Goal: Register for event/course

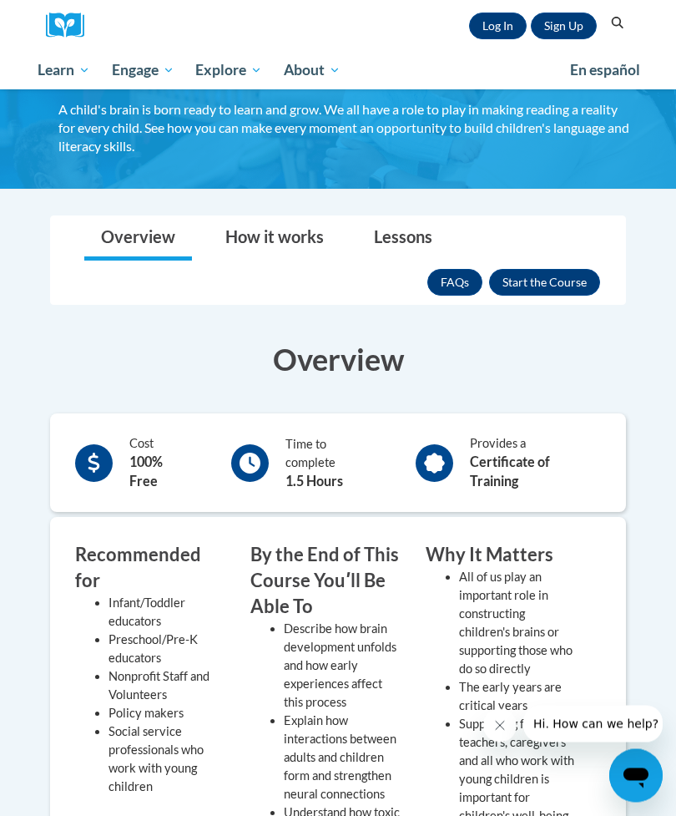
scroll to position [120, 0]
click at [517, 278] on button "Enroll" at bounding box center [544, 282] width 111 height 27
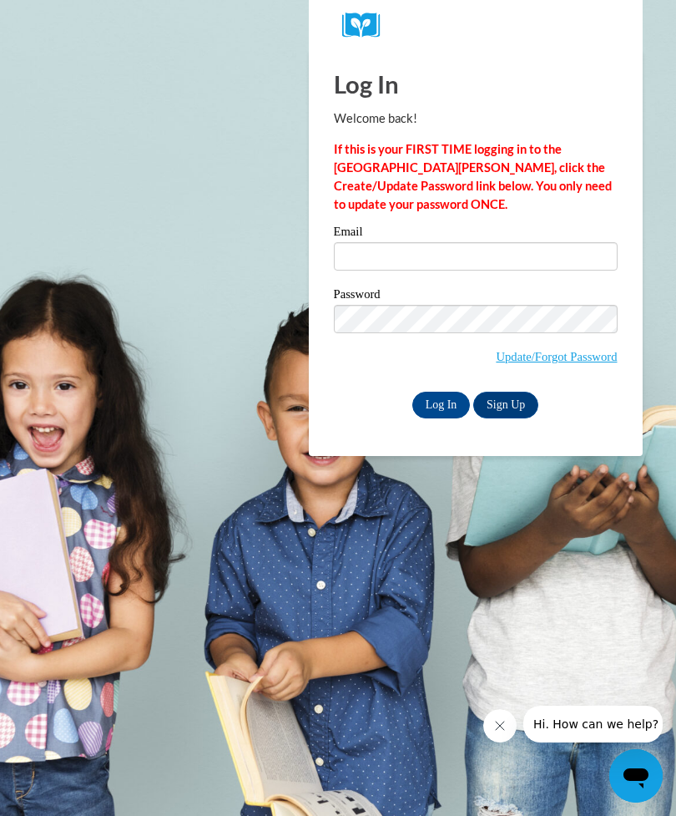
click at [517, 417] on link "Sign Up" at bounding box center [506, 405] width 65 height 27
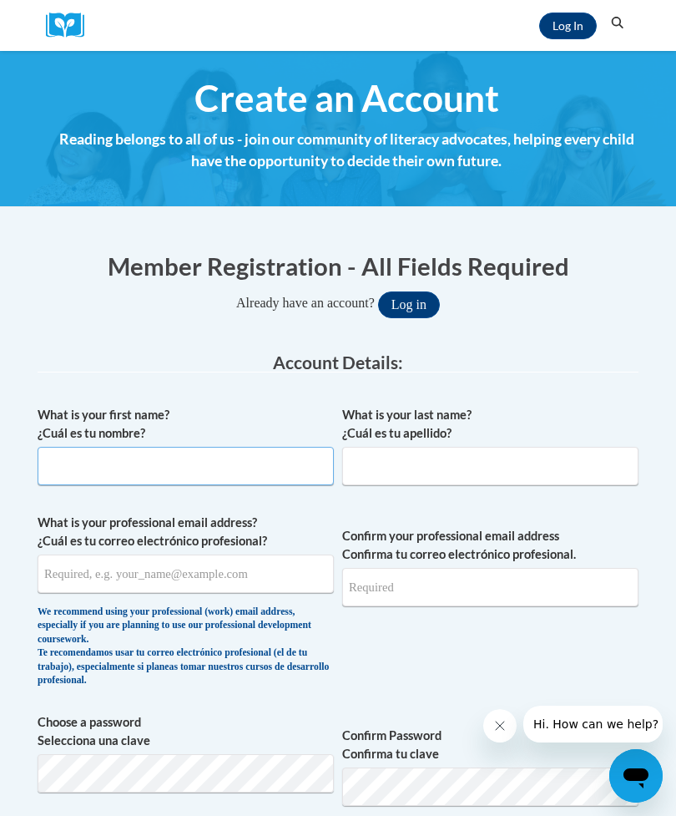
click at [219, 466] on input "What is your first name? ¿Cuál es tu nombre?" at bounding box center [186, 466] width 296 height 38
click at [228, 465] on input "What is your first name? ¿Cuál es tu nombre?" at bounding box center [186, 466] width 296 height 38
type input "Rachel"
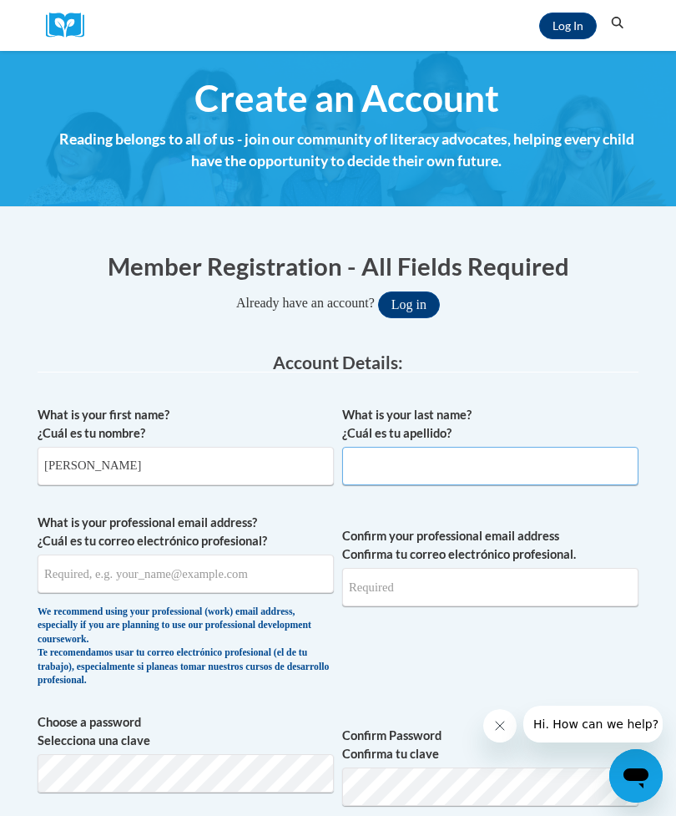
type input "Weaver"
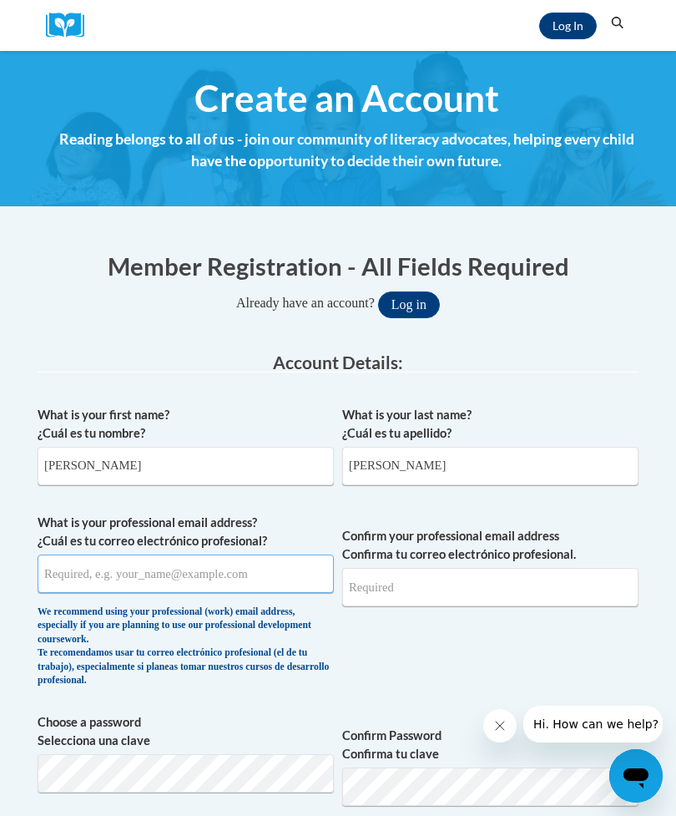
type input "rweaver87815@gmail.com"
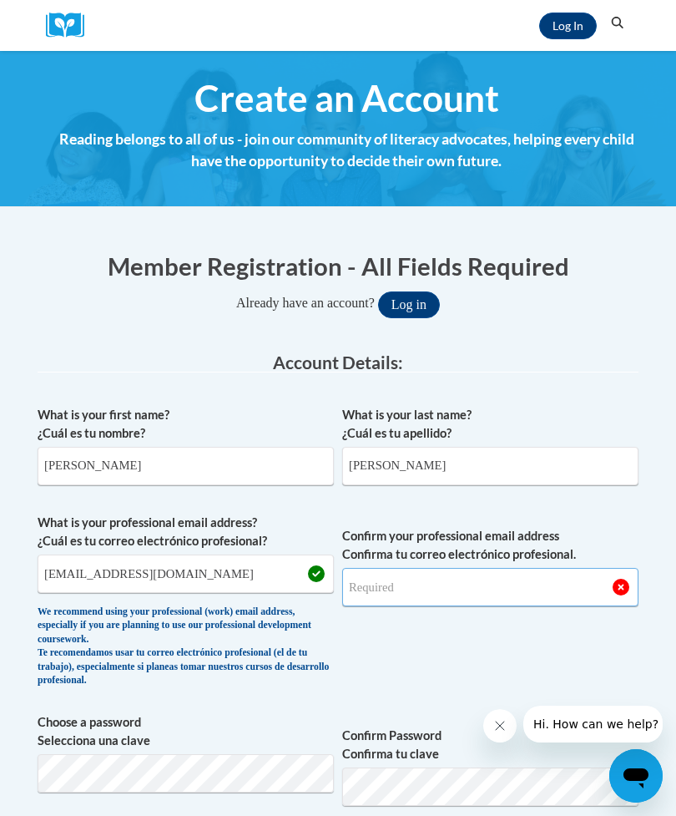
click at [509, 585] on input "Confirm your professional email address Confirma tu correo electrónico profesio…" at bounding box center [490, 587] width 296 height 38
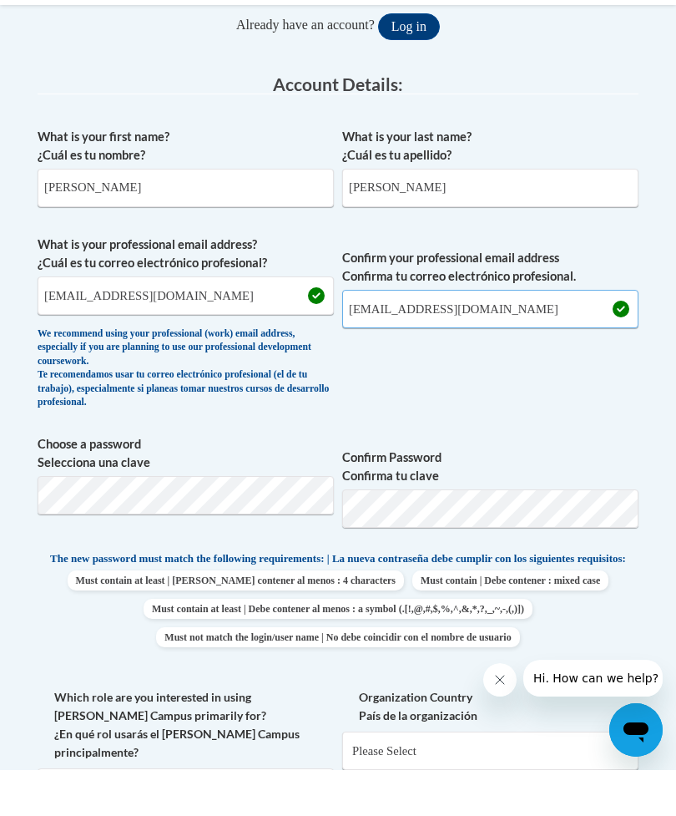
scroll to position [233, 0]
type input "rweaver87815@gmail.com"
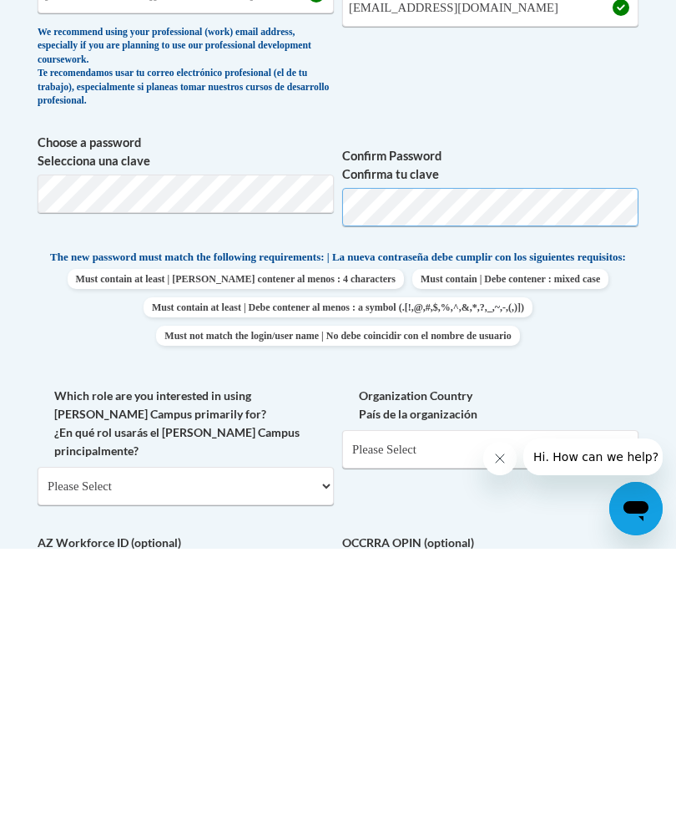
scroll to position [313, 0]
click at [636, 653] on label "Organization Country País de la organización" at bounding box center [490, 671] width 296 height 37
click at [636, 696] on select "Please Select United States | Estados Unidos Outside of the United States | Fue…" at bounding box center [490, 715] width 296 height 38
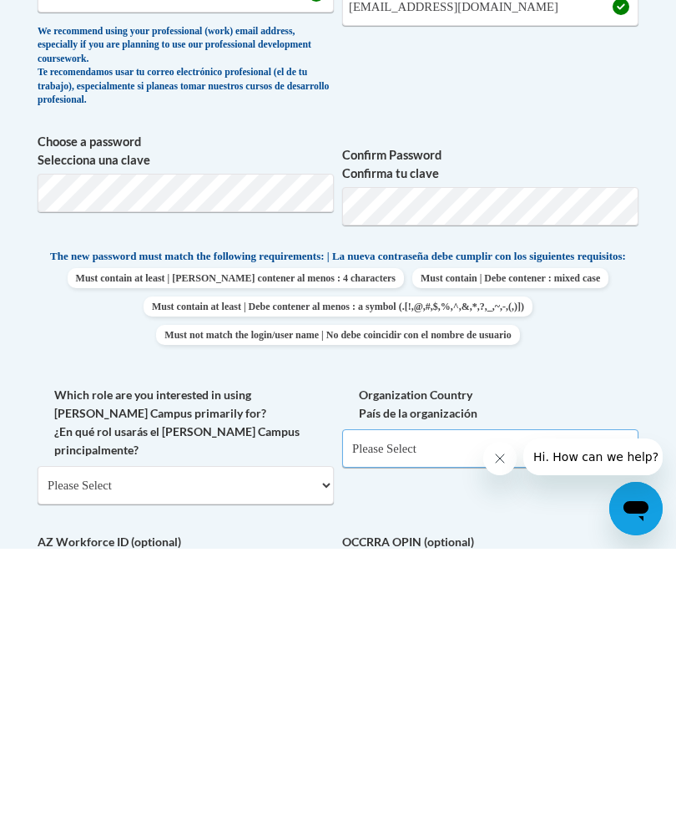
scroll to position [580, 0]
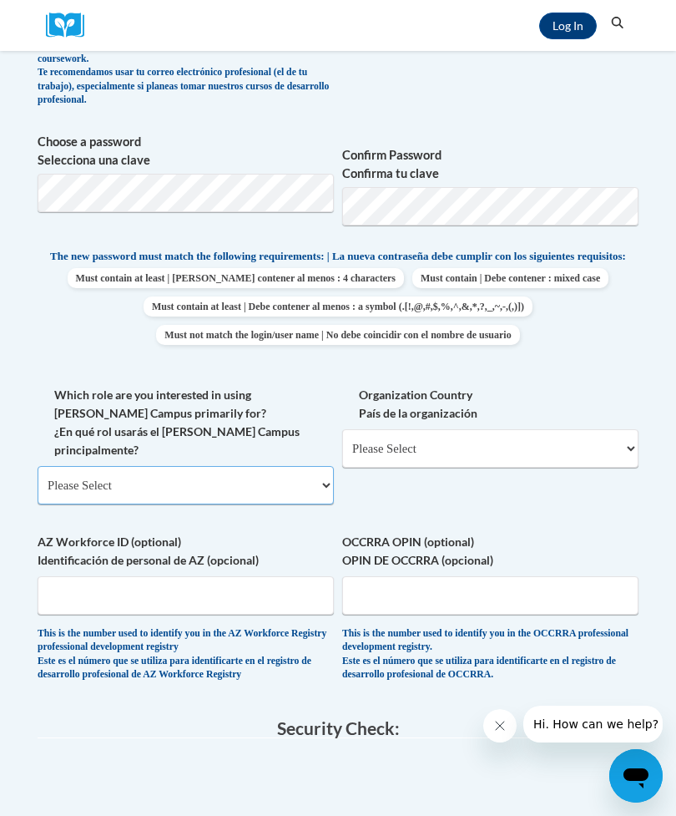
click at [306, 466] on select "Please Select College/University | Colegio/Universidad Community/Nonprofit Part…" at bounding box center [186, 485] width 296 height 38
select select "5a18ea06-2b54-4451-96f2-d152daf9eac5"
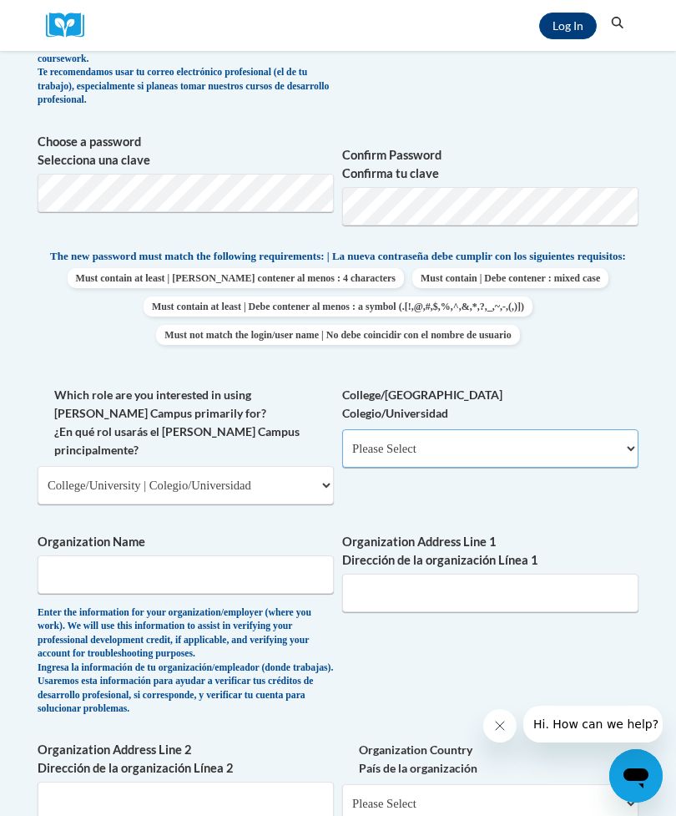
click at [610, 439] on select "Please Select College/University Staff | Empleado universitario College/Univers…" at bounding box center [490, 448] width 296 height 38
click at [609, 429] on select "Please Select College/University Staff | Empleado universitario College/Univers…" at bounding box center [490, 448] width 296 height 38
select select "99b32b07-cffc-426c-8bf6-0cd77760d84b"
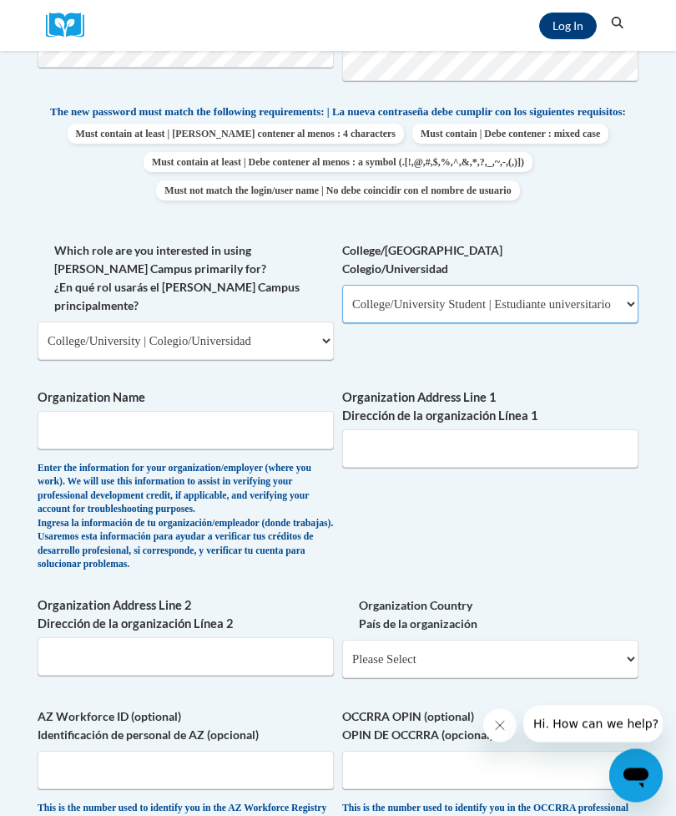
scroll to position [729, 0]
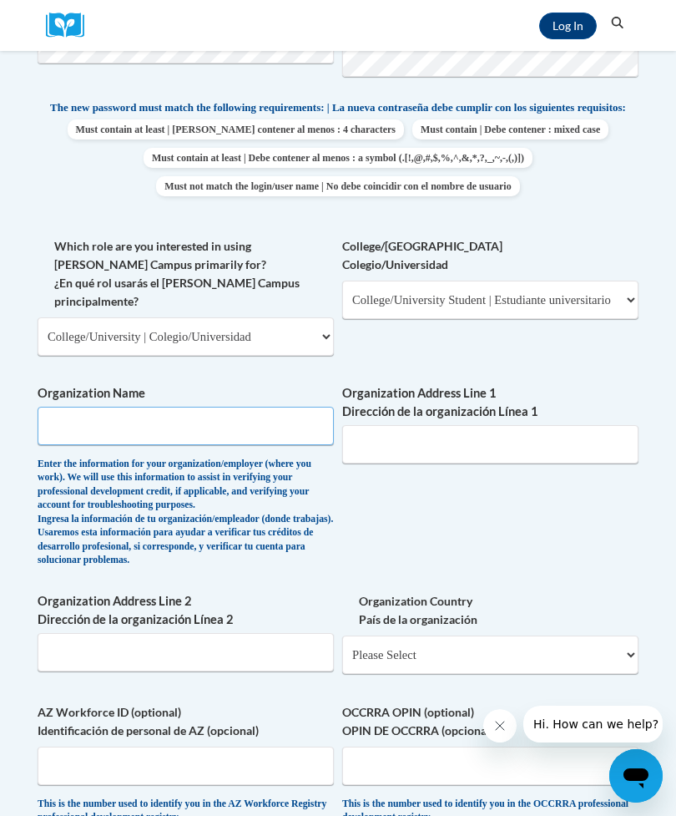
click at [248, 407] on input "Organization Name" at bounding box center [186, 426] width 296 height 38
type input "Kennesaw State University"
click at [518, 425] on input "Organization Address Line 1 Dirección de la organización Línea 1" at bounding box center [490, 444] width 296 height 38
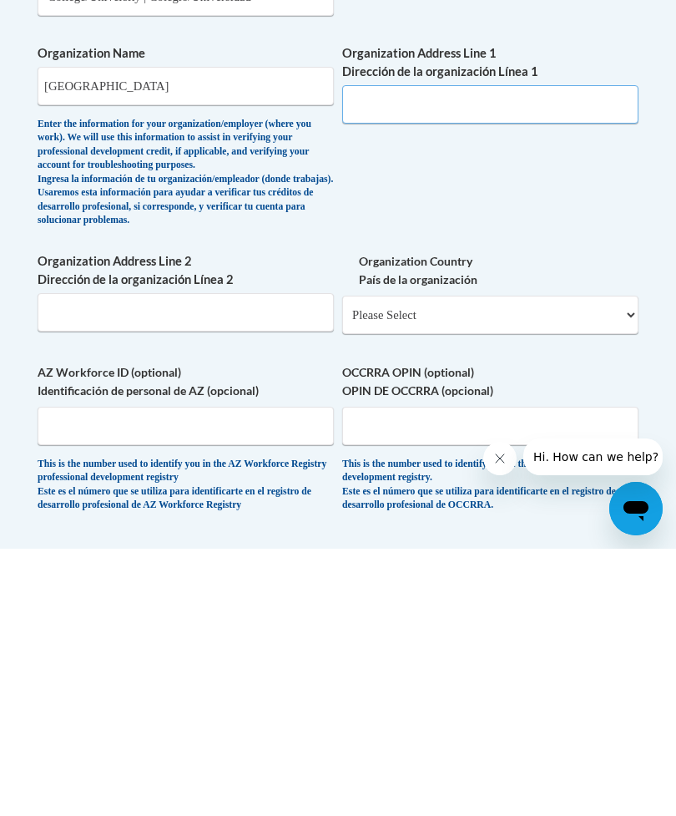
scroll to position [802, 0]
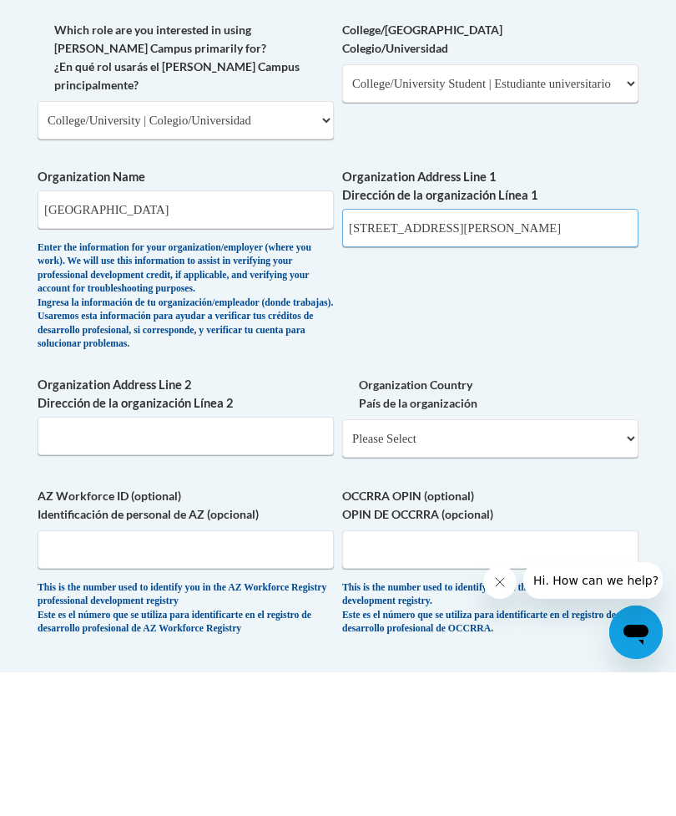
type input "1000 Chastain Rd NW"
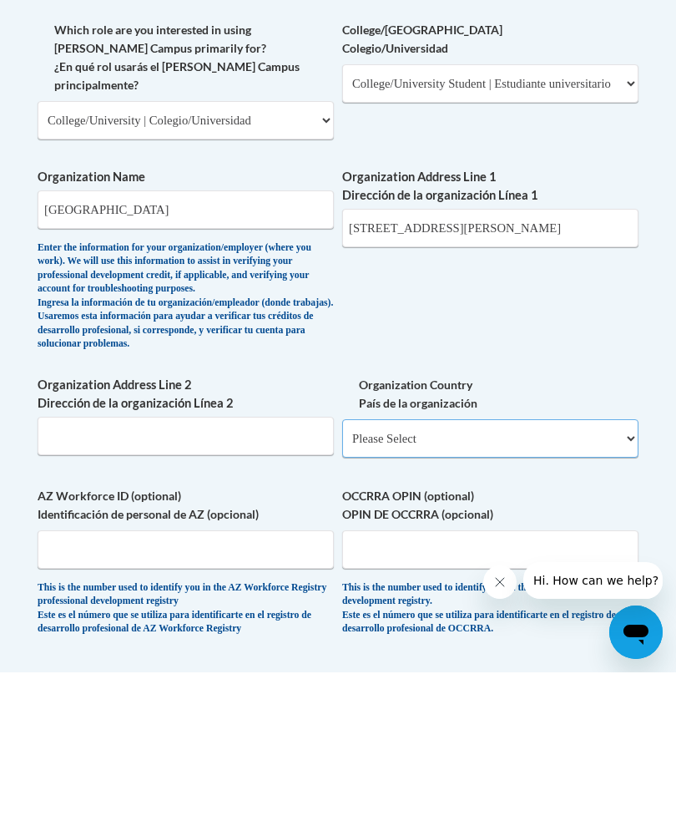
click at [566, 563] on select "Please Select United States | Estados Unidos Outside of the United States | Fue…" at bounding box center [490, 582] width 296 height 38
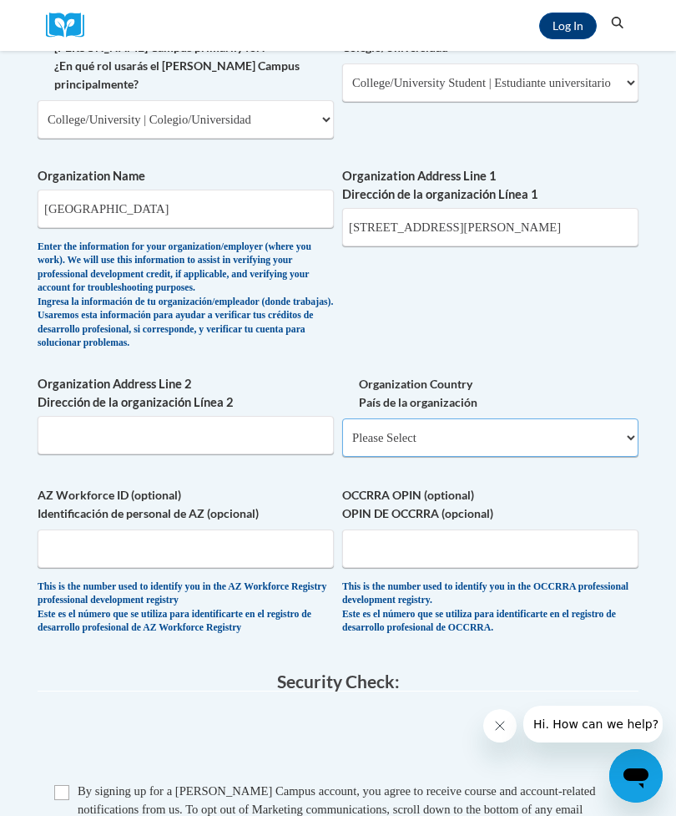
select select "ad49bcad-a171-4b2e-b99c-48b446064914"
select select
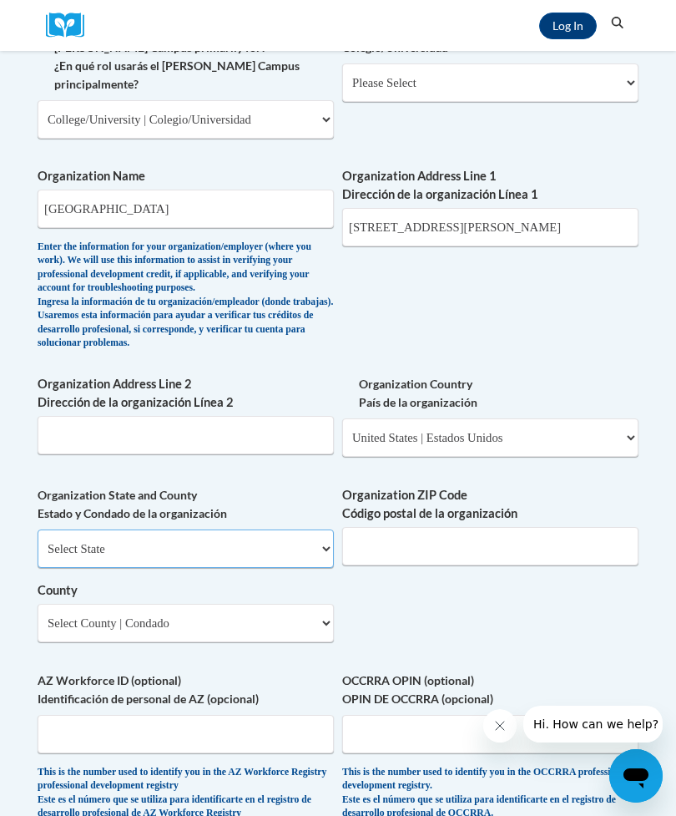
click at [257, 529] on select "Select State Alabama Alaska Arizona Arkansas California Colorado Connecticut De…" at bounding box center [186, 548] width 296 height 38
select select "Georgia"
click at [523, 527] on input "Organization ZIP Code Código postal de la organización" at bounding box center [490, 546] width 296 height 38
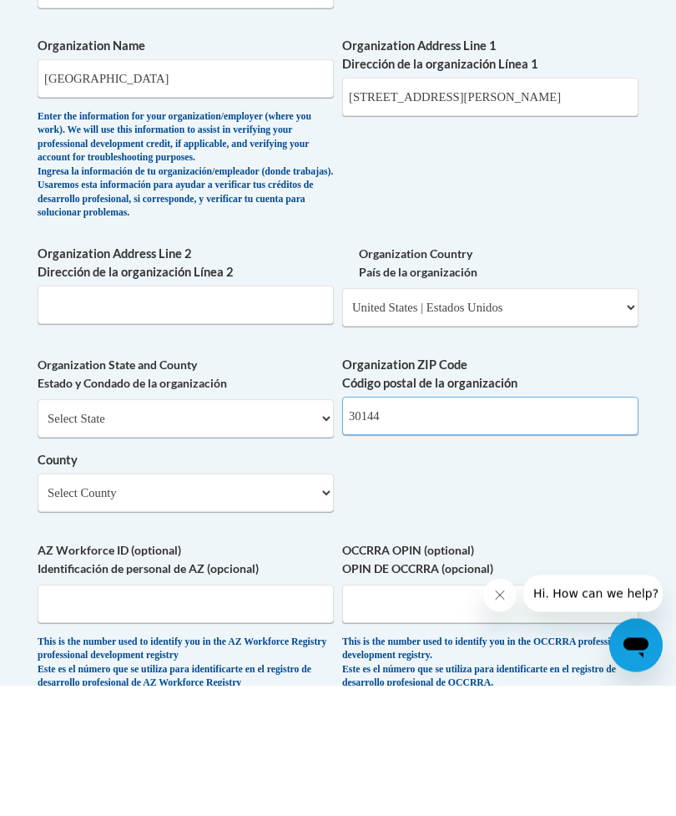
type input "30144"
click at [300, 605] on select "Select County Appling Atkinson Bacon Baker Baldwin Banks Barrow Bartow Ben Hill…" at bounding box center [186, 624] width 296 height 38
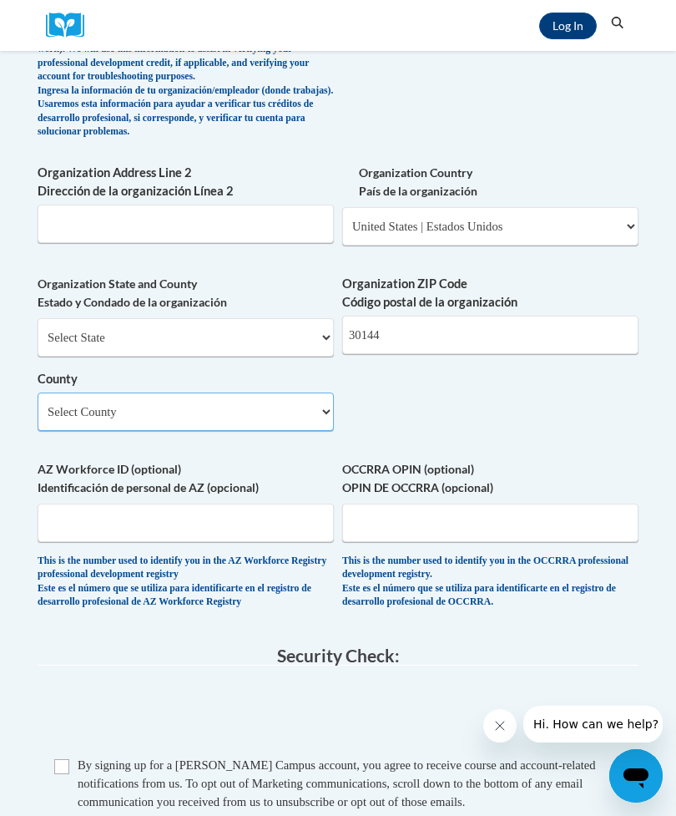
scroll to position [1056, 0]
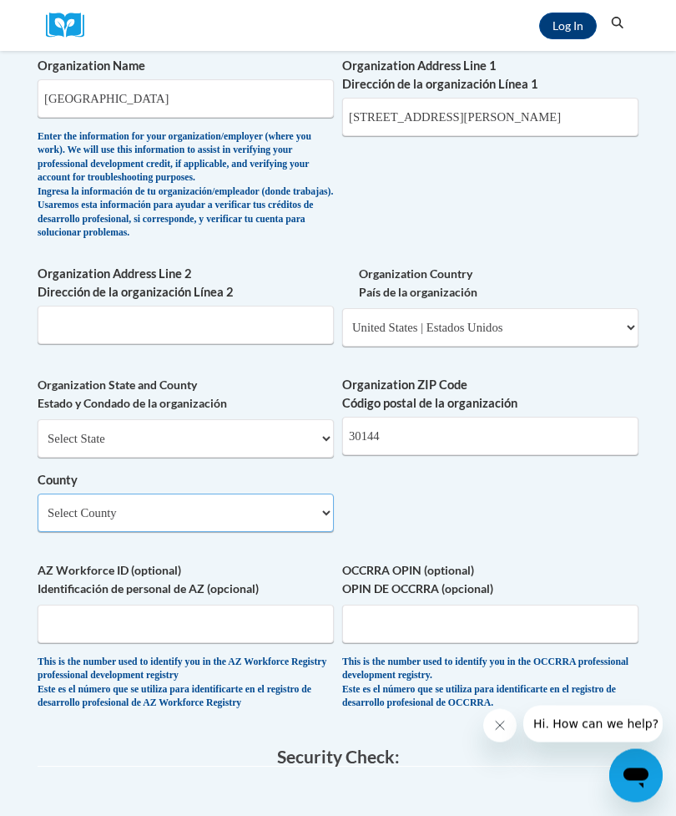
click at [307, 494] on select "Select County Appling Atkinson Bacon Baker Baldwin Banks Barrow Bartow Ben Hill…" at bounding box center [186, 513] width 296 height 38
select select "Cobb"
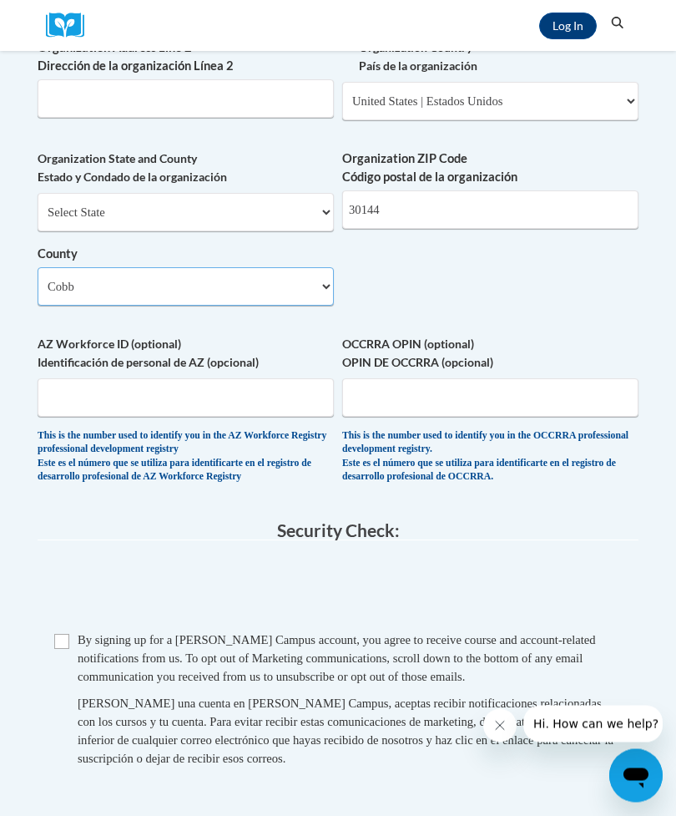
scroll to position [1284, 0]
click at [62, 633] on input "Checkbox" at bounding box center [61, 640] width 15 height 15
checkbox input "true"
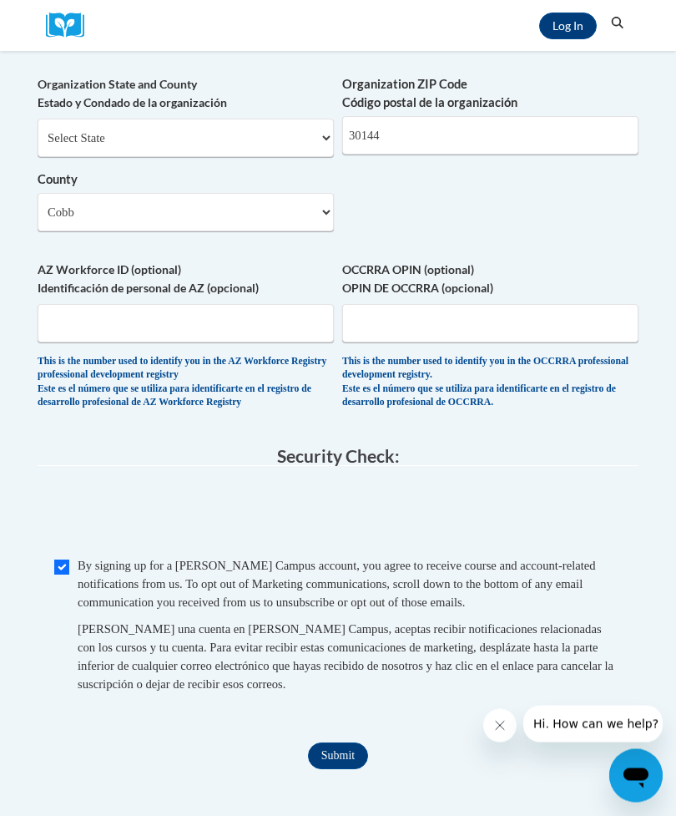
click at [336, 743] on input "Submit" at bounding box center [338, 756] width 60 height 27
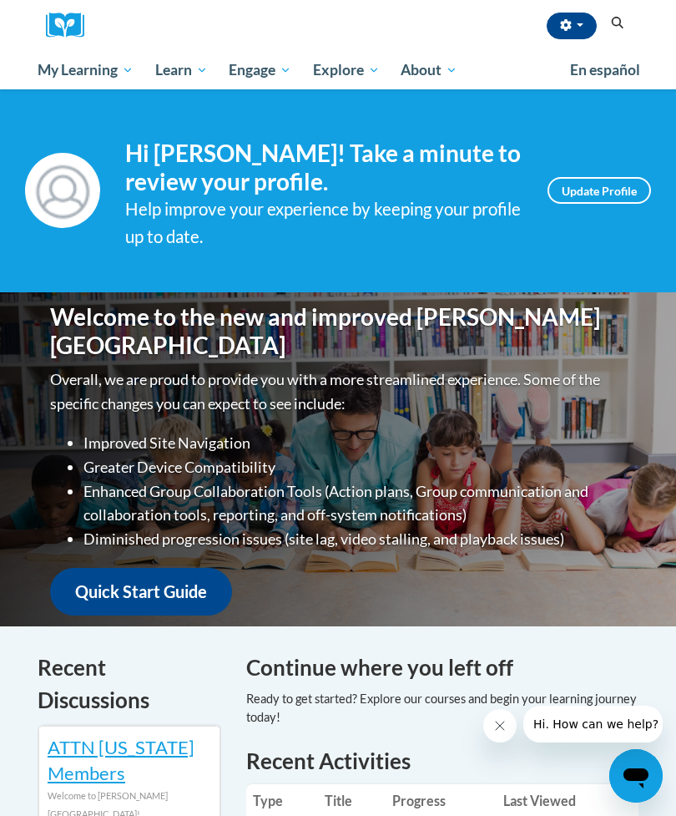
click at [0, 0] on span "My Course Progress" at bounding box center [0, 0] width 0 height 0
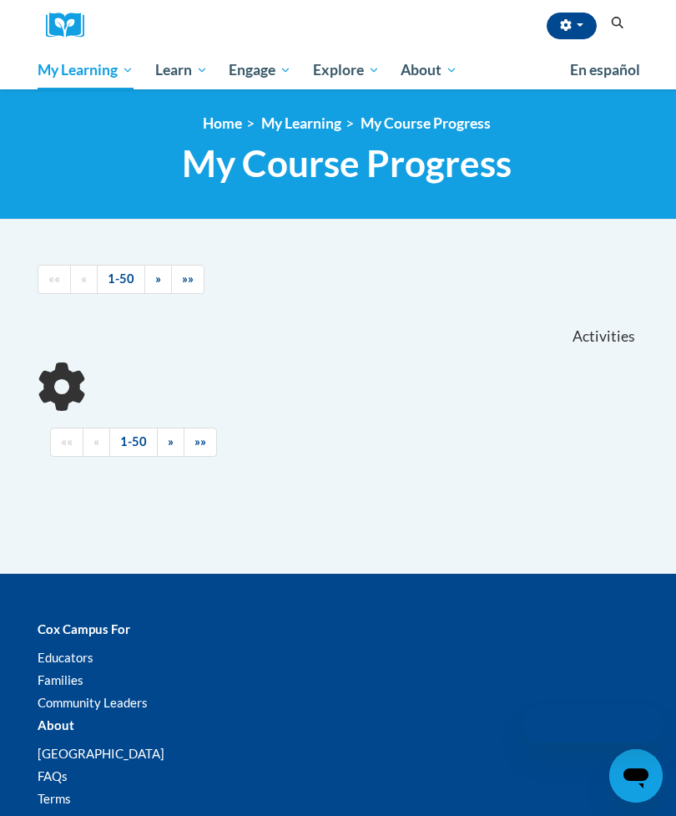
click at [613, 28] on icon "Search" at bounding box center [617, 23] width 15 height 13
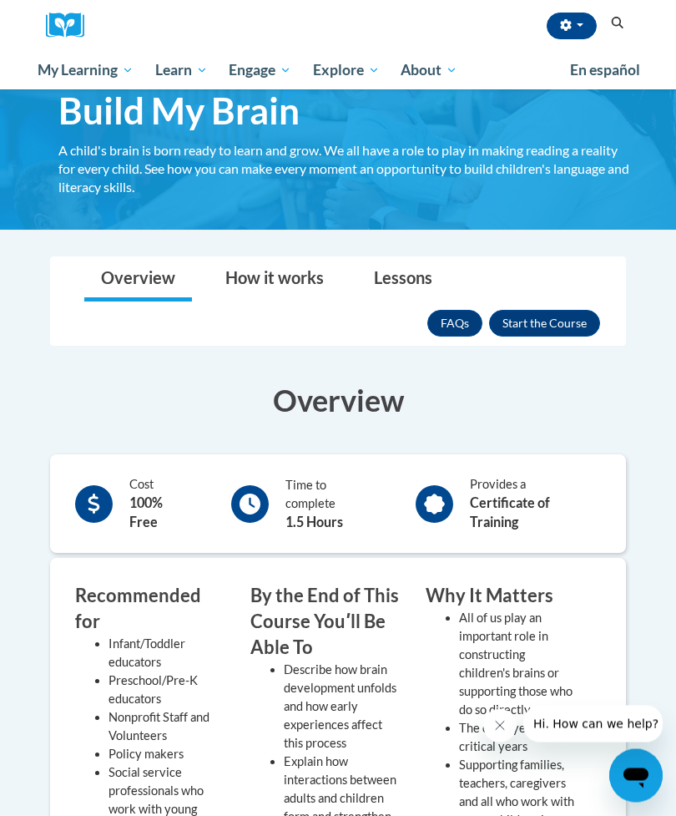
scroll to position [83, 0]
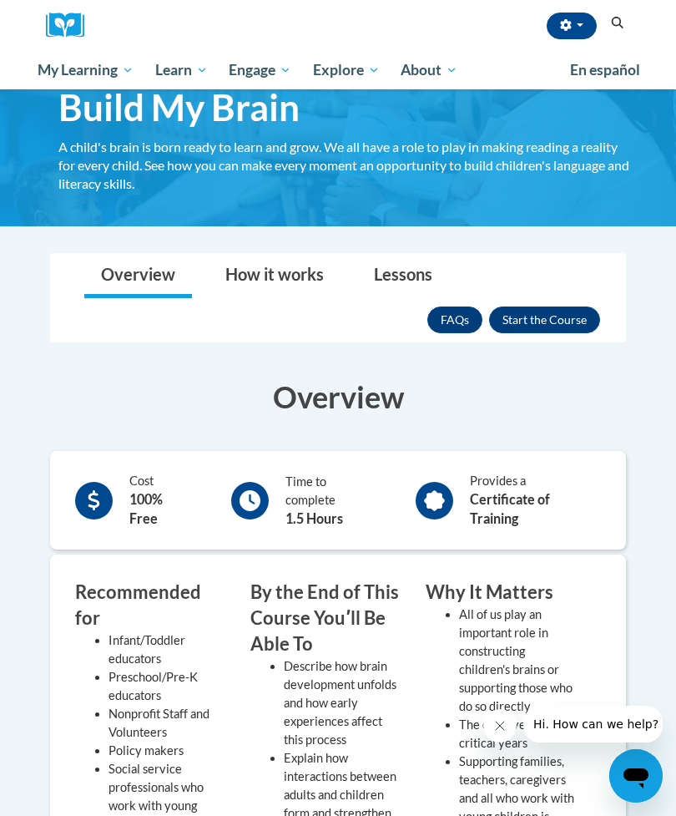
click at [565, 317] on button "Enroll" at bounding box center [544, 319] width 111 height 27
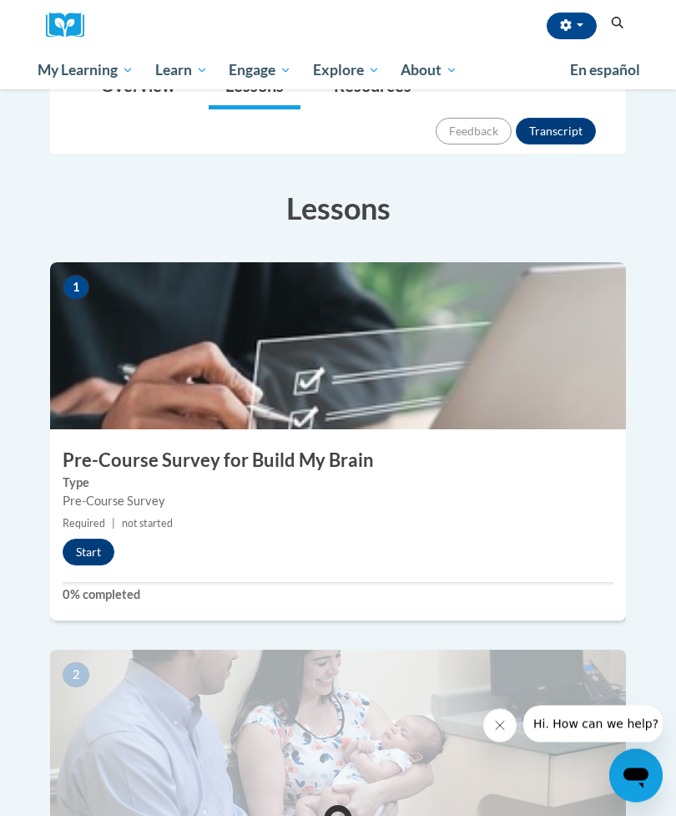
scroll to position [261, 0]
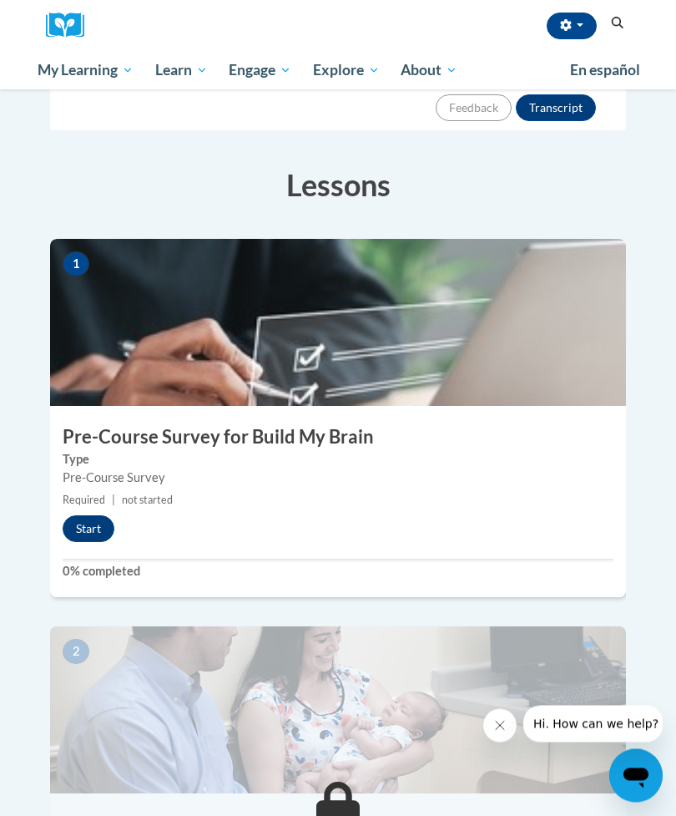
click at [97, 516] on button "Start" at bounding box center [89, 529] width 52 height 27
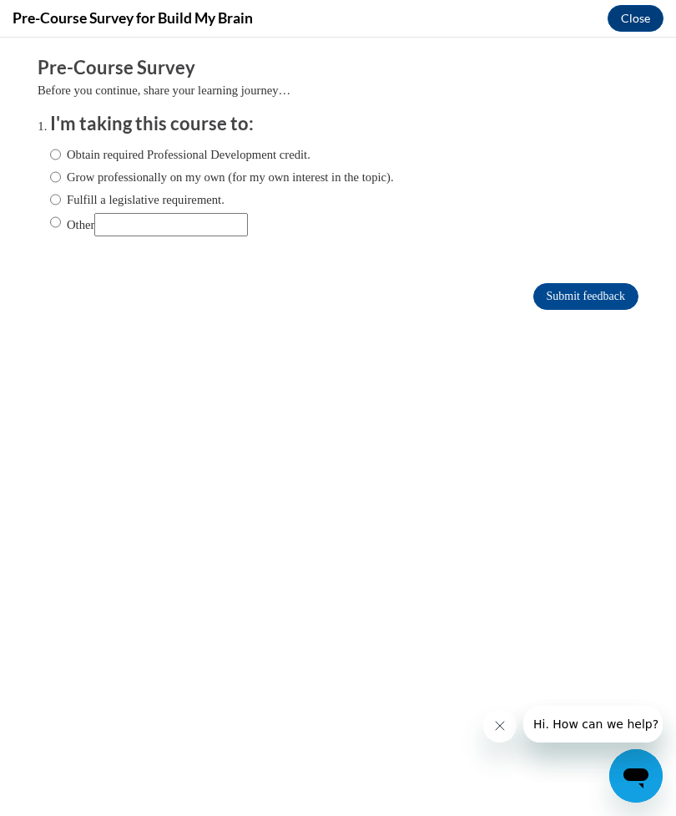
scroll to position [0, 0]
click at [281, 155] on label "Obtain required Professional Development credit." at bounding box center [180, 154] width 261 height 18
click at [61, 155] on input "Obtain required Professional Development credit." at bounding box center [55, 154] width 11 height 18
radio input "true"
click at [611, 300] on input "Submit feedback" at bounding box center [586, 296] width 105 height 27
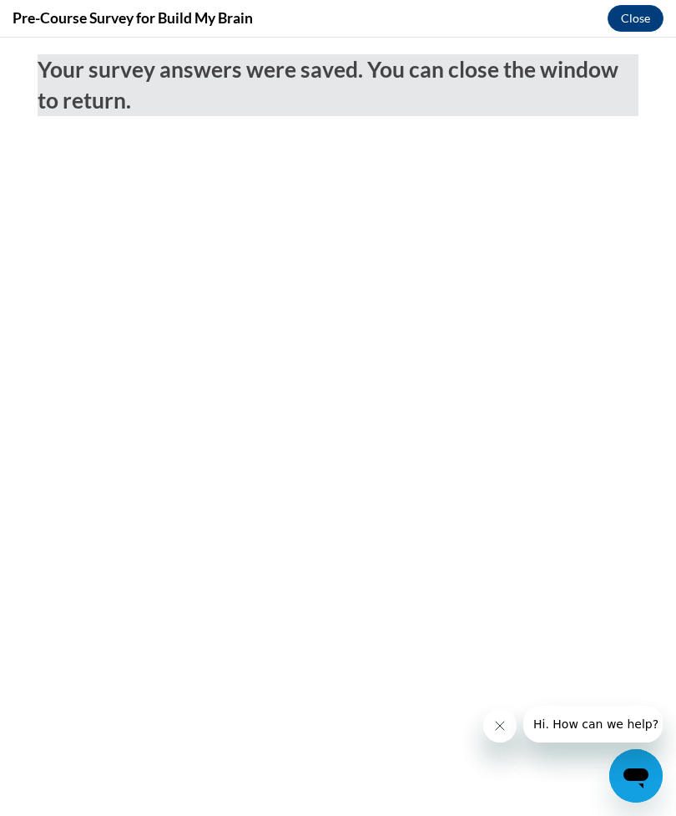
click at [641, 20] on button "Close" at bounding box center [636, 18] width 56 height 27
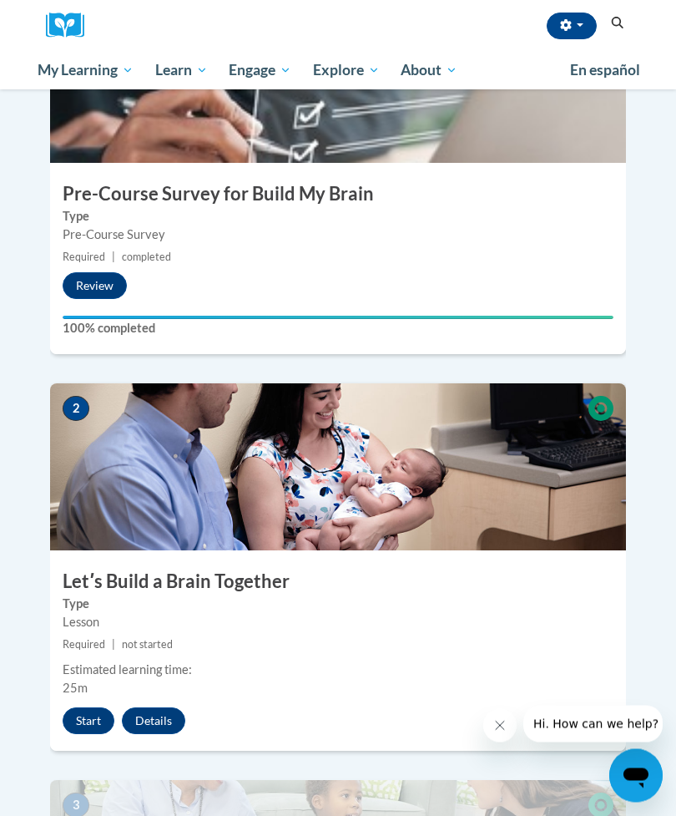
scroll to position [513, 0]
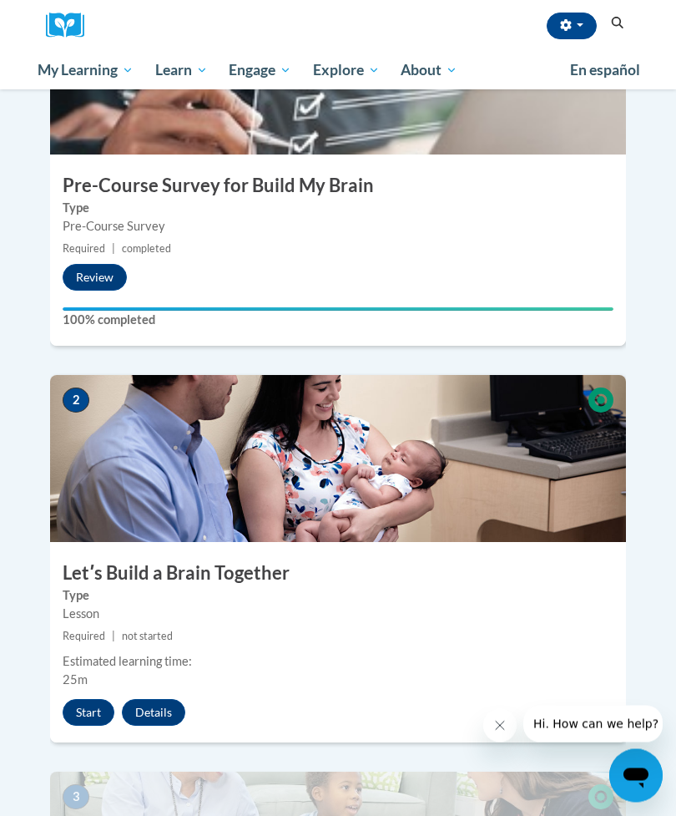
click at [586, 561] on h3 "Letʹs Build a Brain Together" at bounding box center [338, 574] width 576 height 26
click at [79, 700] on button "Start" at bounding box center [89, 713] width 52 height 27
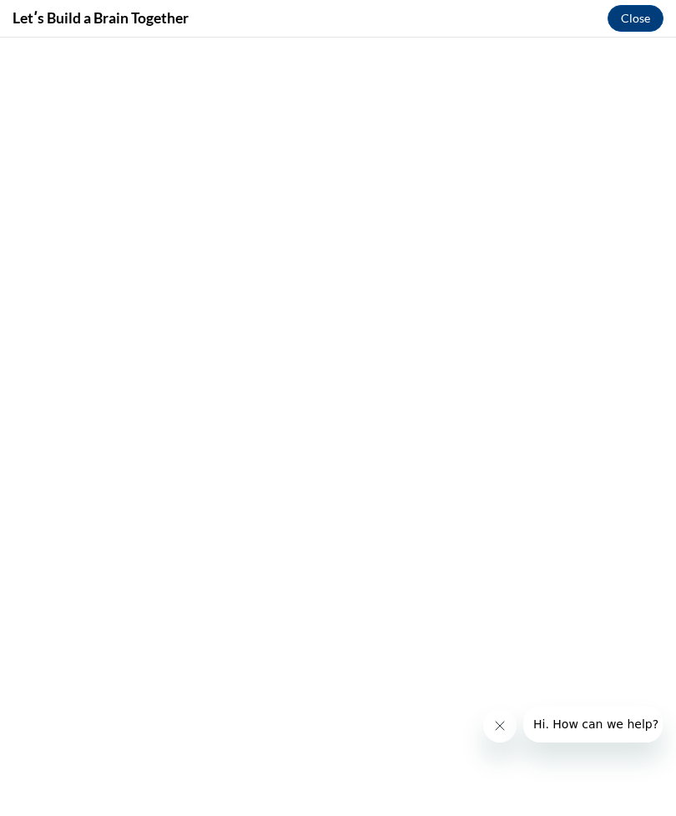
click at [498, 727] on icon "Close message from company" at bounding box center [500, 725] width 13 height 13
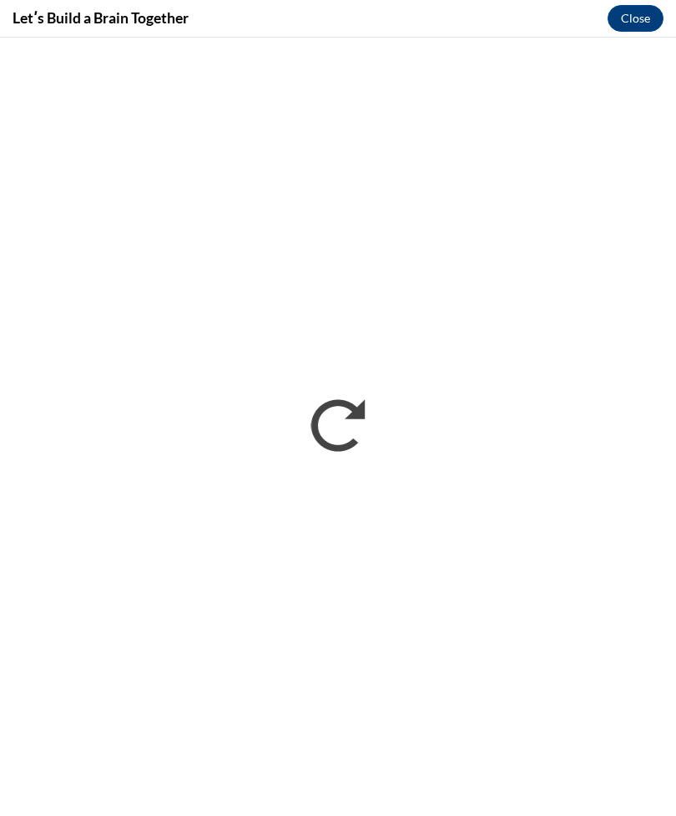
scroll to position [0, 0]
click at [647, 13] on button "Close" at bounding box center [636, 18] width 56 height 27
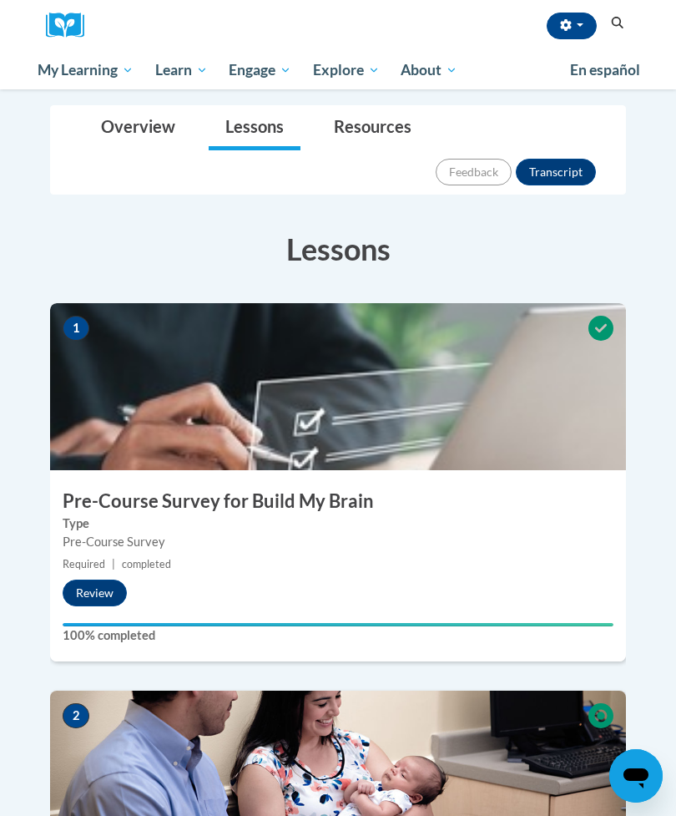
scroll to position [192, 0]
